Goal: Complete application form

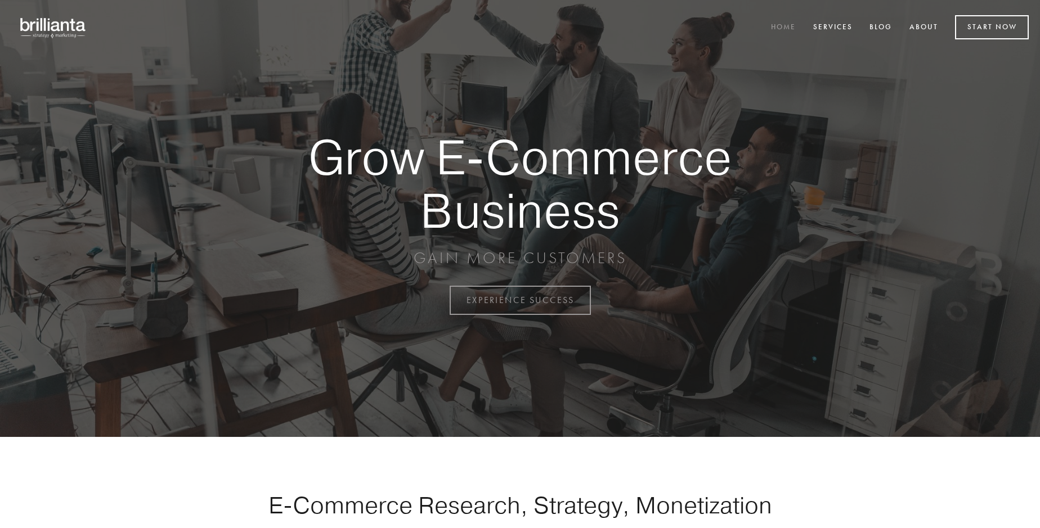
scroll to position [2950, 0]
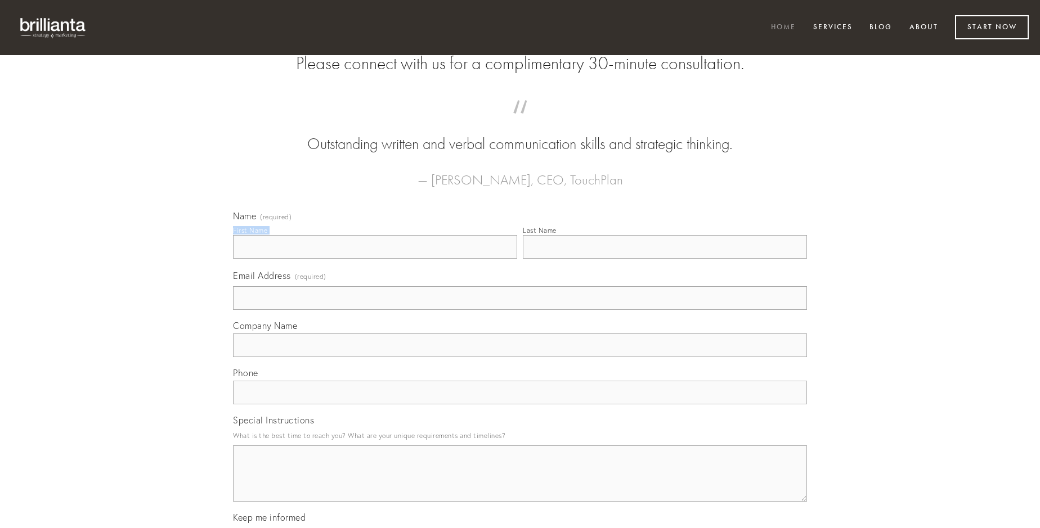
type input "[PERSON_NAME]"
click at [665, 259] on input "Last Name" at bounding box center [665, 247] width 284 height 24
type input "[PERSON_NAME]"
click at [520, 310] on input "Email Address (required)" at bounding box center [520, 298] width 574 height 24
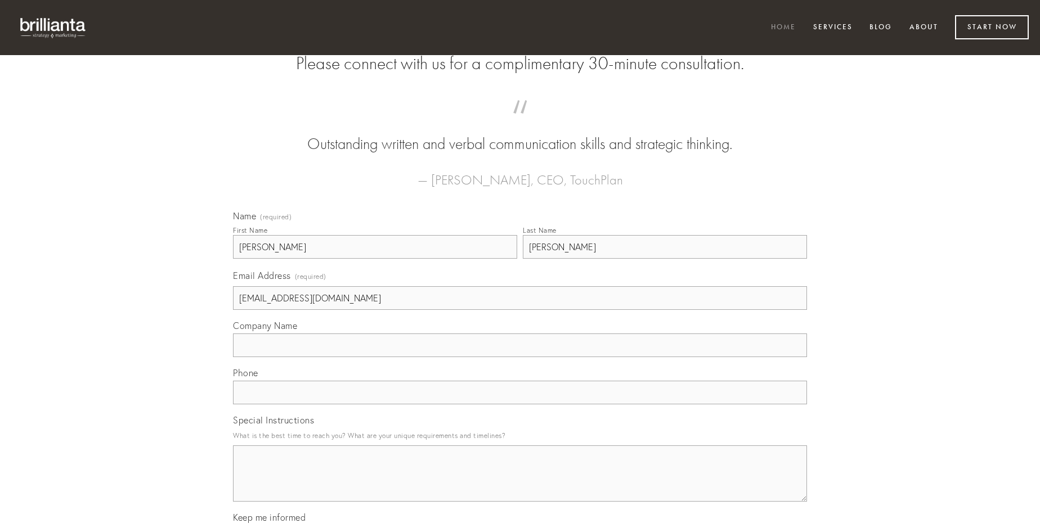
type input "[EMAIL_ADDRESS][DOMAIN_NAME]"
click at [520, 357] on input "Company Name" at bounding box center [520, 346] width 574 height 24
type input "provident"
click at [520, 405] on input "text" at bounding box center [520, 393] width 574 height 24
click at [520, 484] on textarea "Special Instructions" at bounding box center [520, 474] width 574 height 56
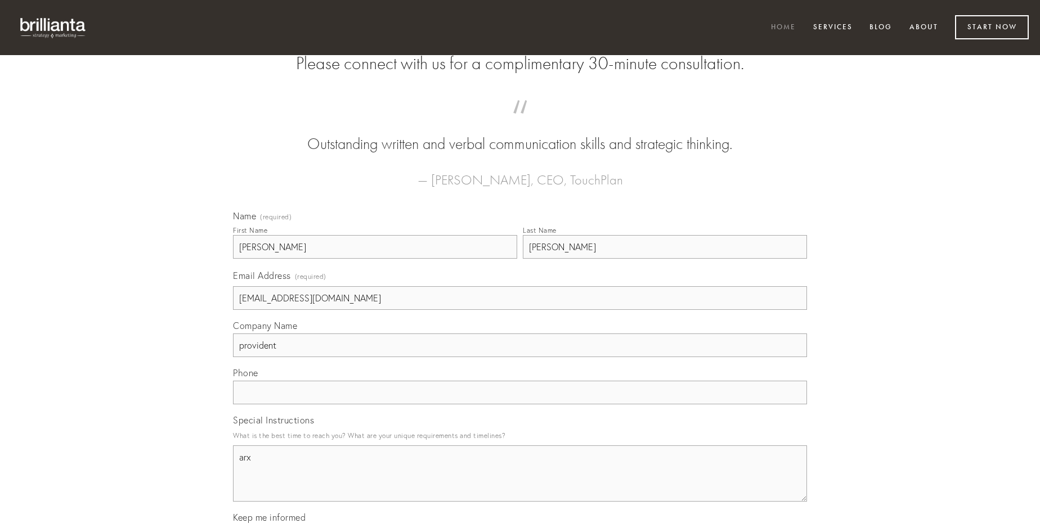
type textarea "arx"
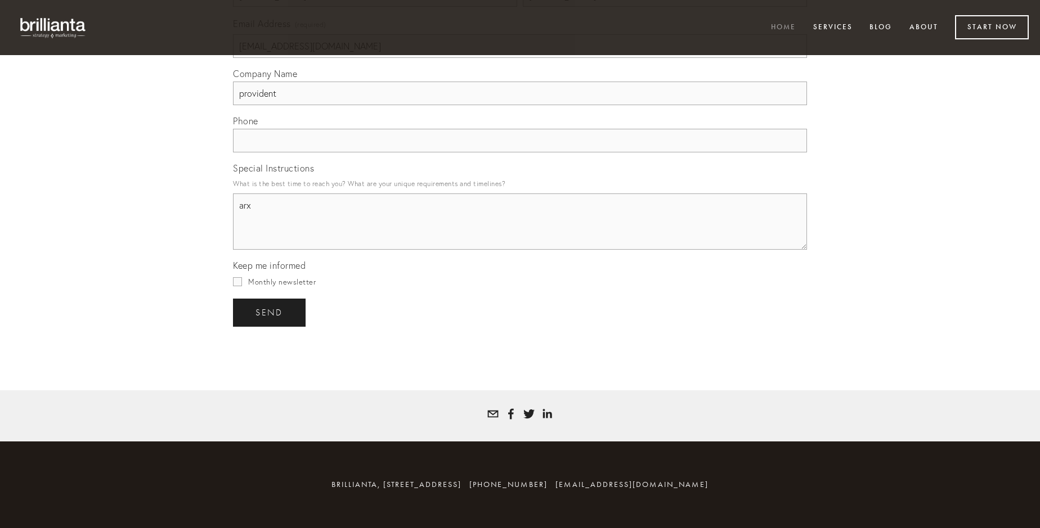
click at [270, 312] on span "send" at bounding box center [269, 313] width 28 height 10
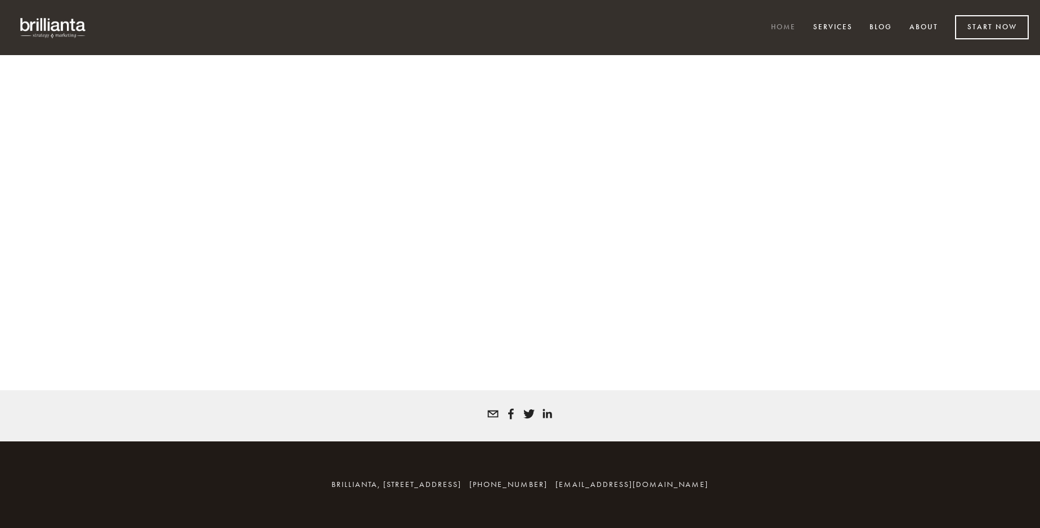
scroll to position [2935, 0]
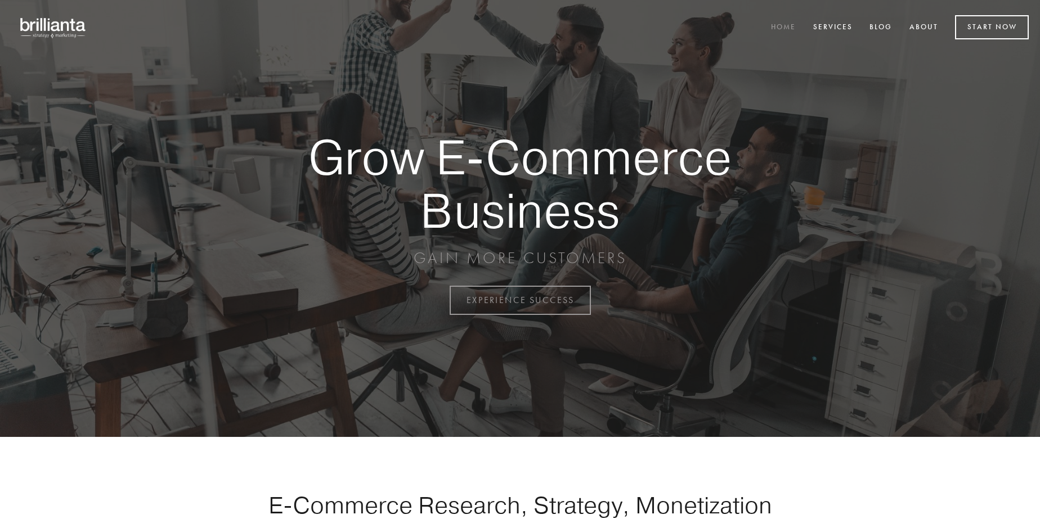
scroll to position [2950, 0]
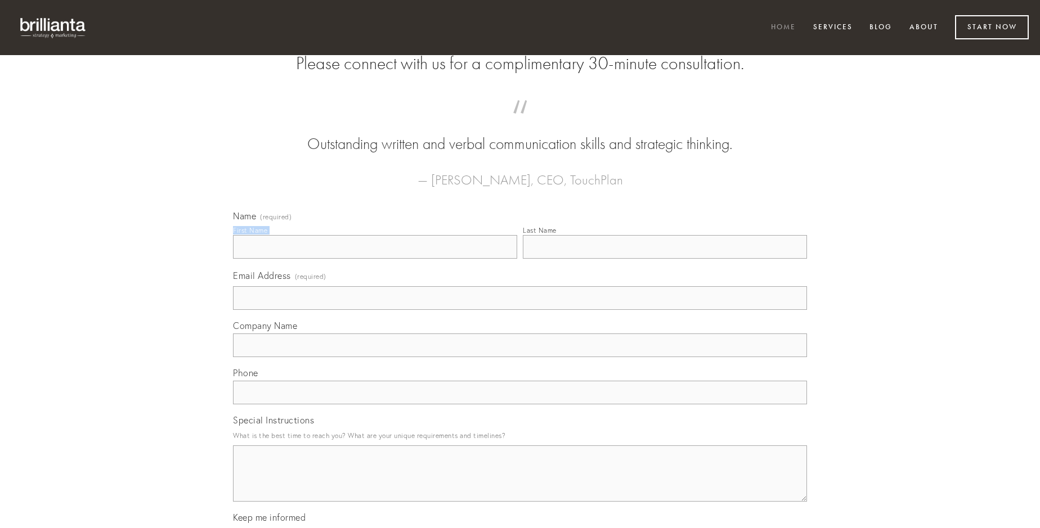
type input "[PERSON_NAME]"
click at [665, 259] on input "Last Name" at bounding box center [665, 247] width 284 height 24
type input "[PERSON_NAME]"
click at [520, 310] on input "Email Address (required)" at bounding box center [520, 298] width 574 height 24
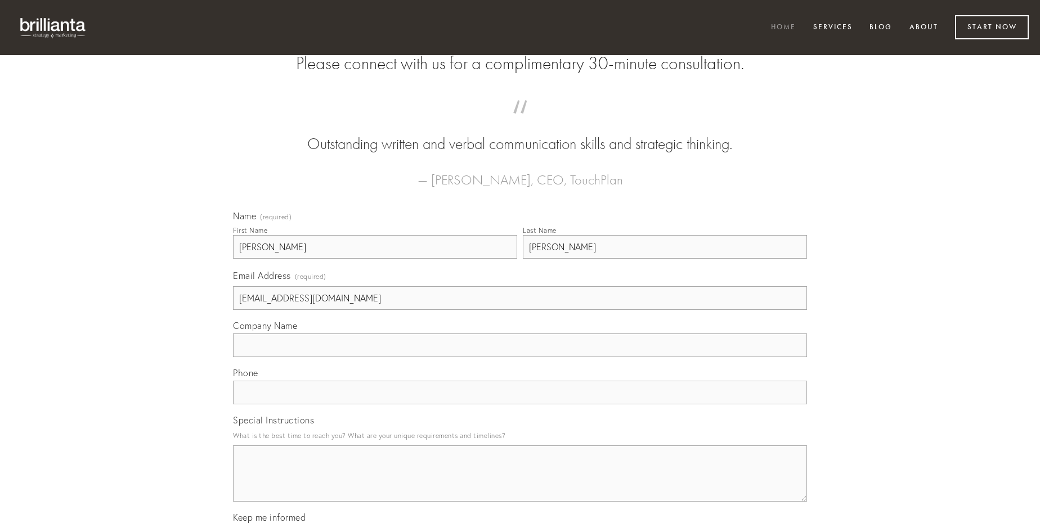
type input "[EMAIL_ADDRESS][DOMAIN_NAME]"
click at [520, 357] on input "Company Name" at bounding box center [520, 346] width 574 height 24
type input "curriculum"
click at [520, 405] on input "text" at bounding box center [520, 393] width 574 height 24
